Goal: Check status

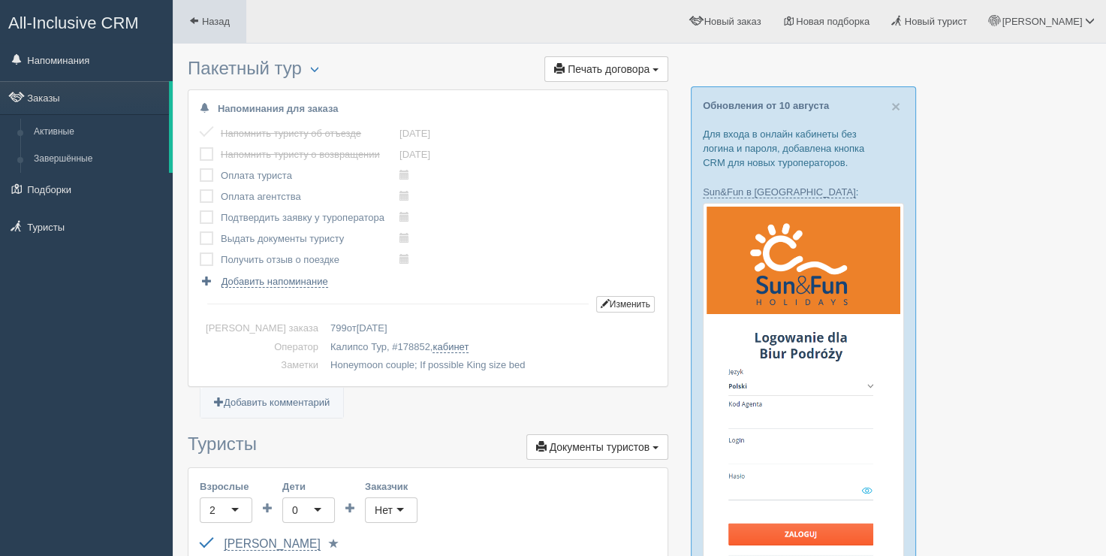
click at [197, 25] on span at bounding box center [194, 21] width 10 height 10
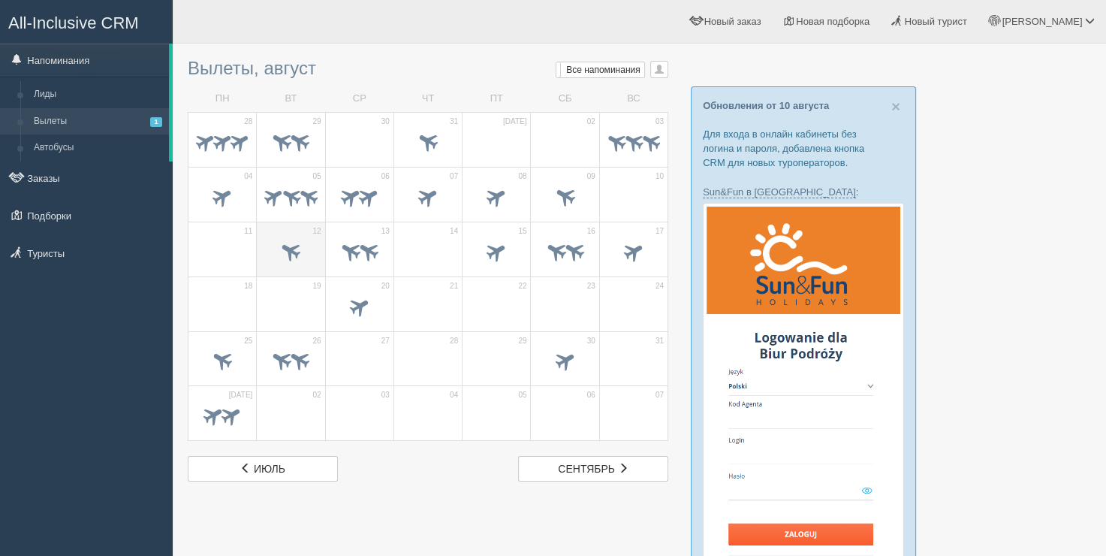
click at [308, 246] on span at bounding box center [290, 253] width 53 height 26
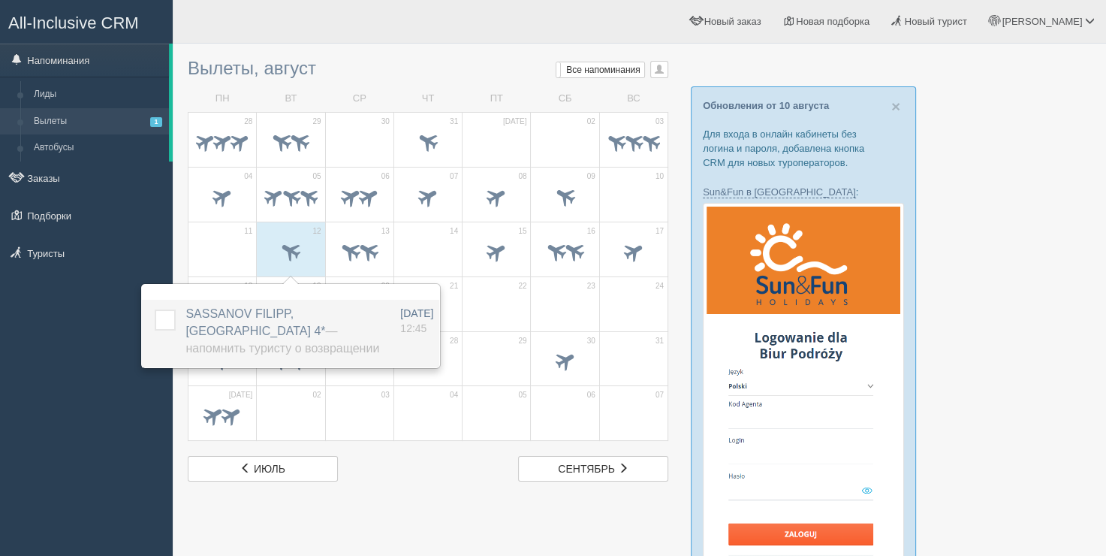
click at [282, 309] on span "SASSANOV FILIPP, [GEOGRAPHIC_DATA] 4* — Напомнить туристу о возвращении" at bounding box center [282, 330] width 194 height 47
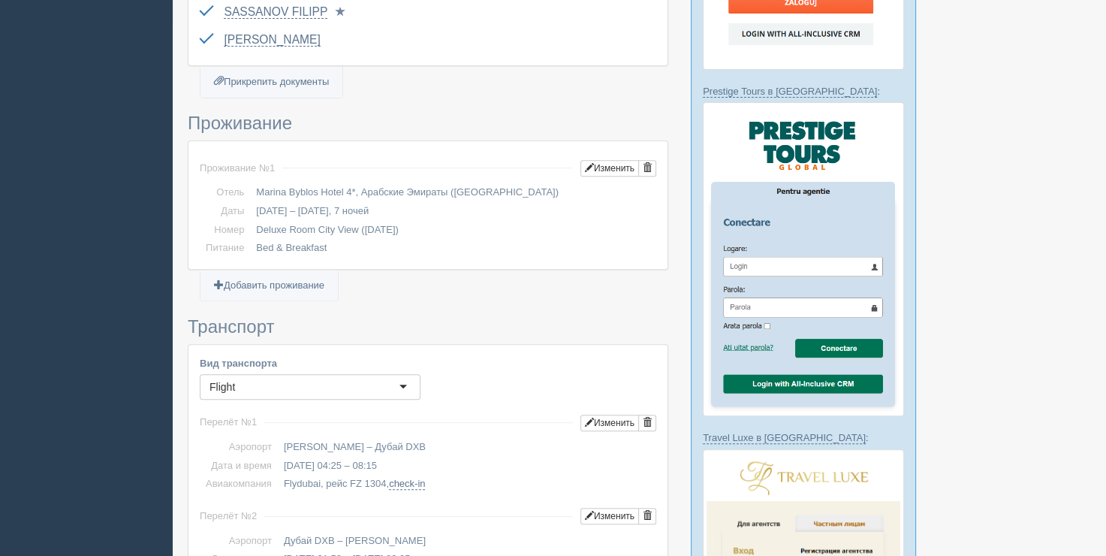
scroll to position [526, 0]
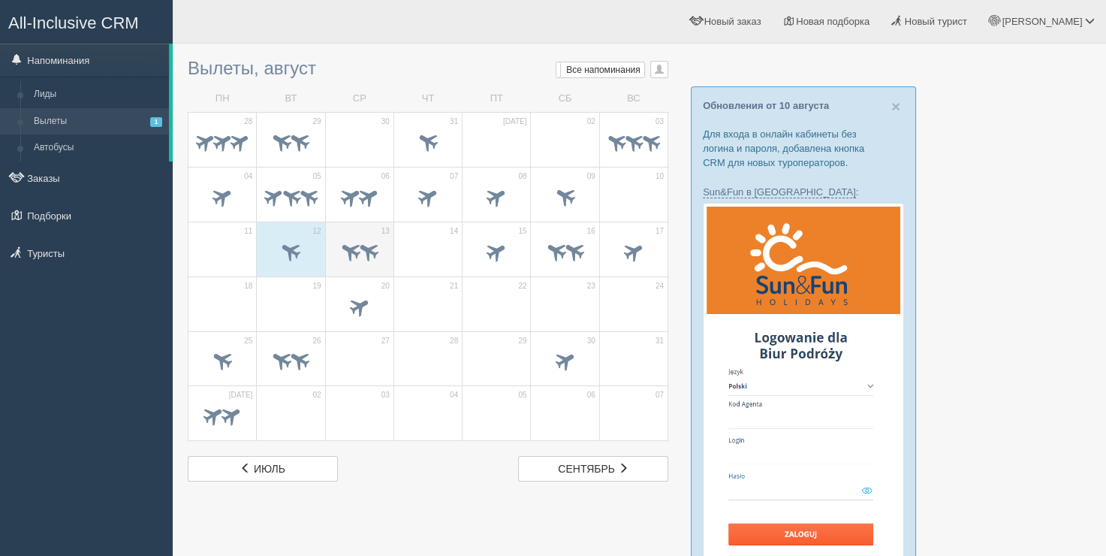
click at [341, 248] on span at bounding box center [350, 250] width 25 height 25
